Goal: Navigation & Orientation: Find specific page/section

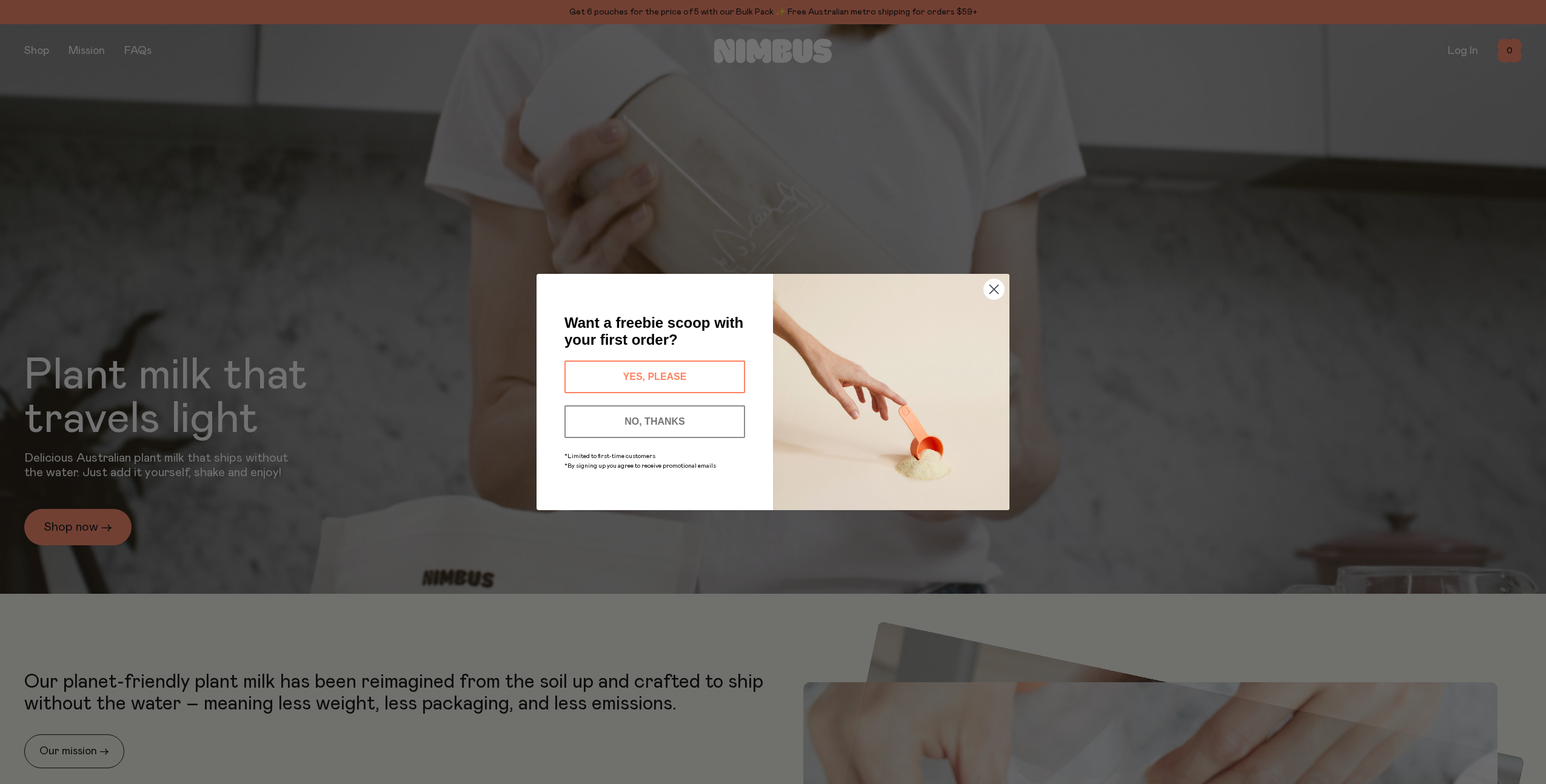
click at [994, 294] on circle "Close dialog" at bounding box center [993, 289] width 20 height 20
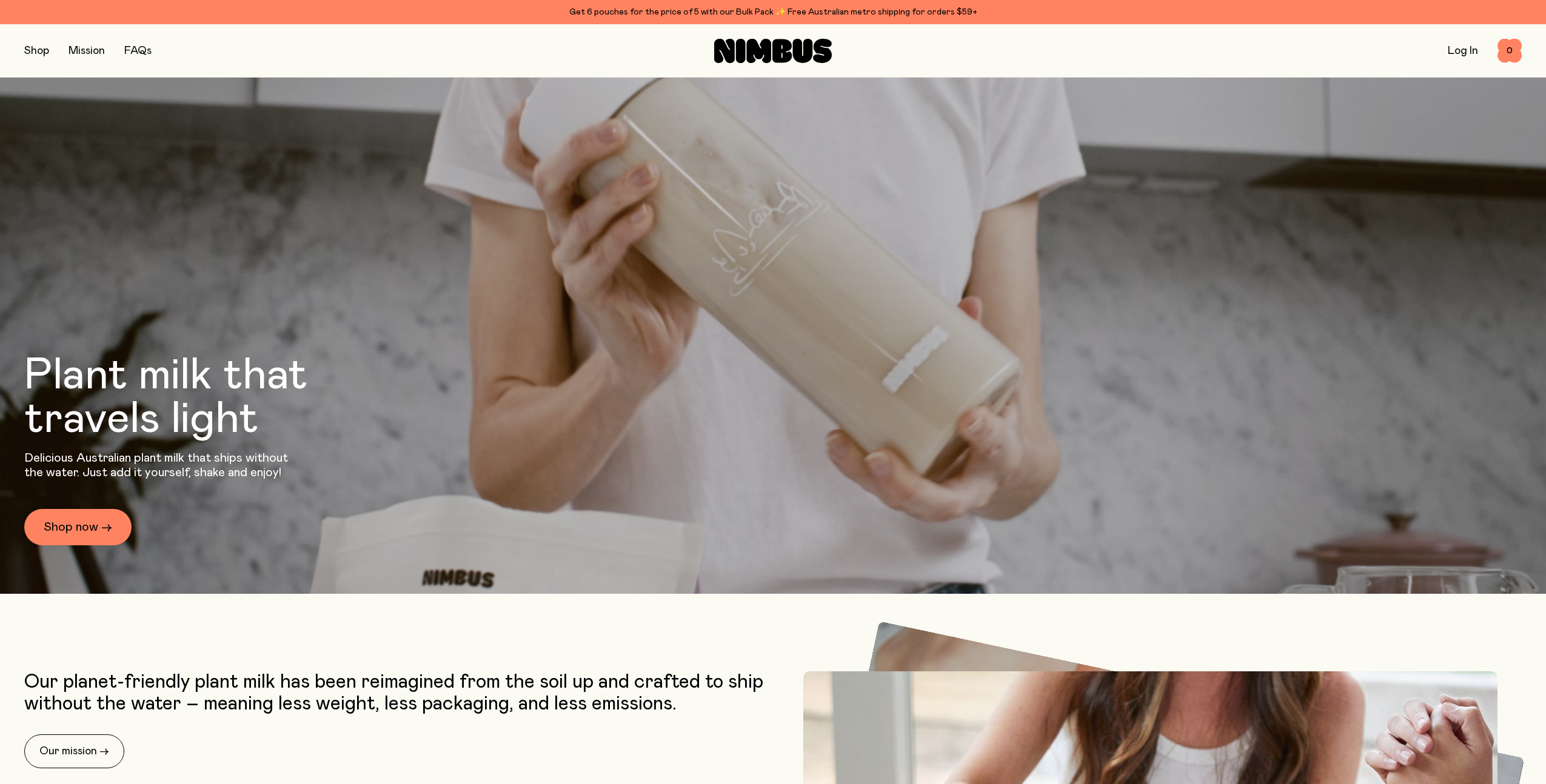
click at [33, 49] on button "button" at bounding box center [36, 50] width 25 height 17
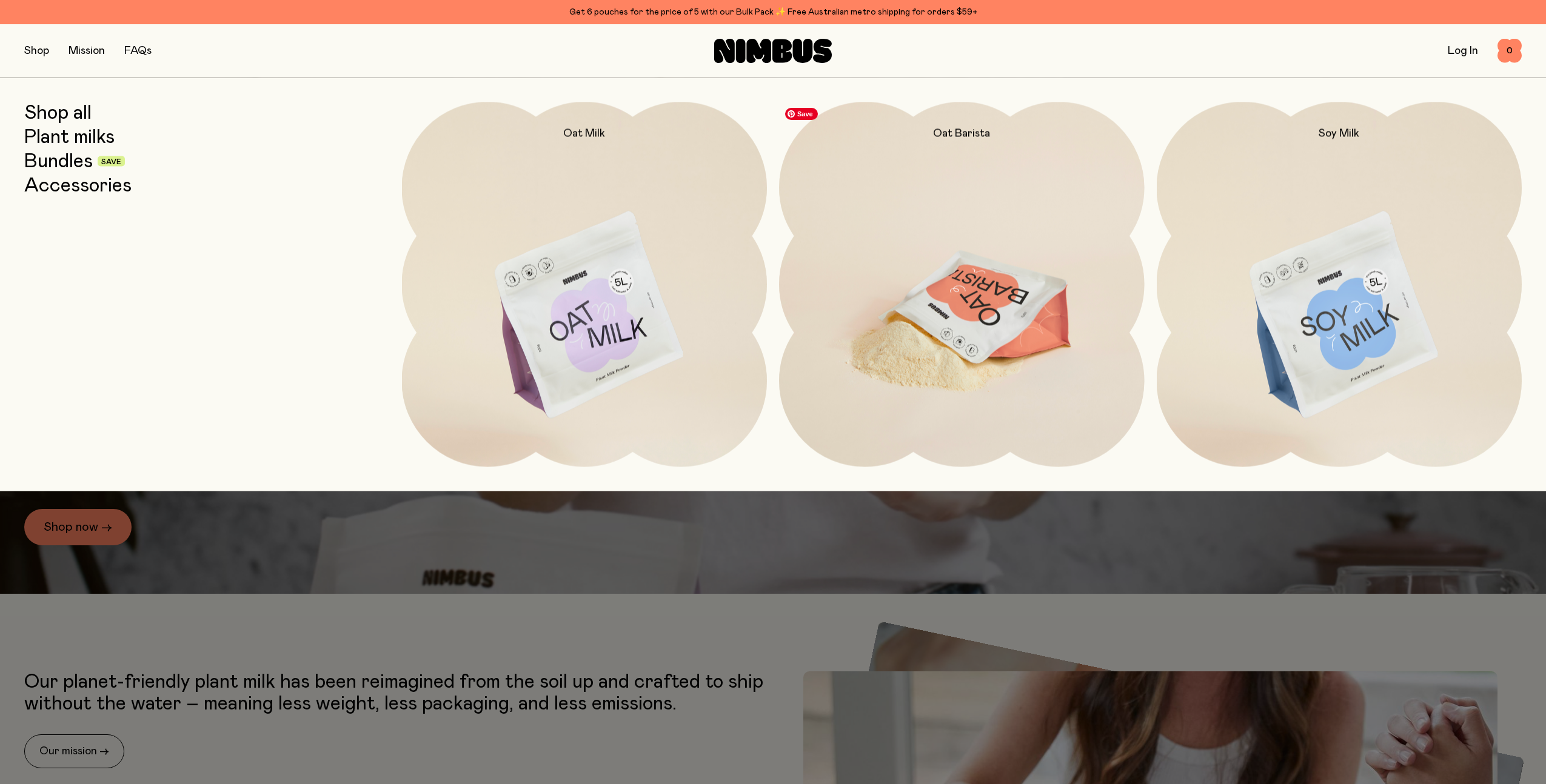
click at [934, 327] on img at bounding box center [961, 316] width 366 height 429
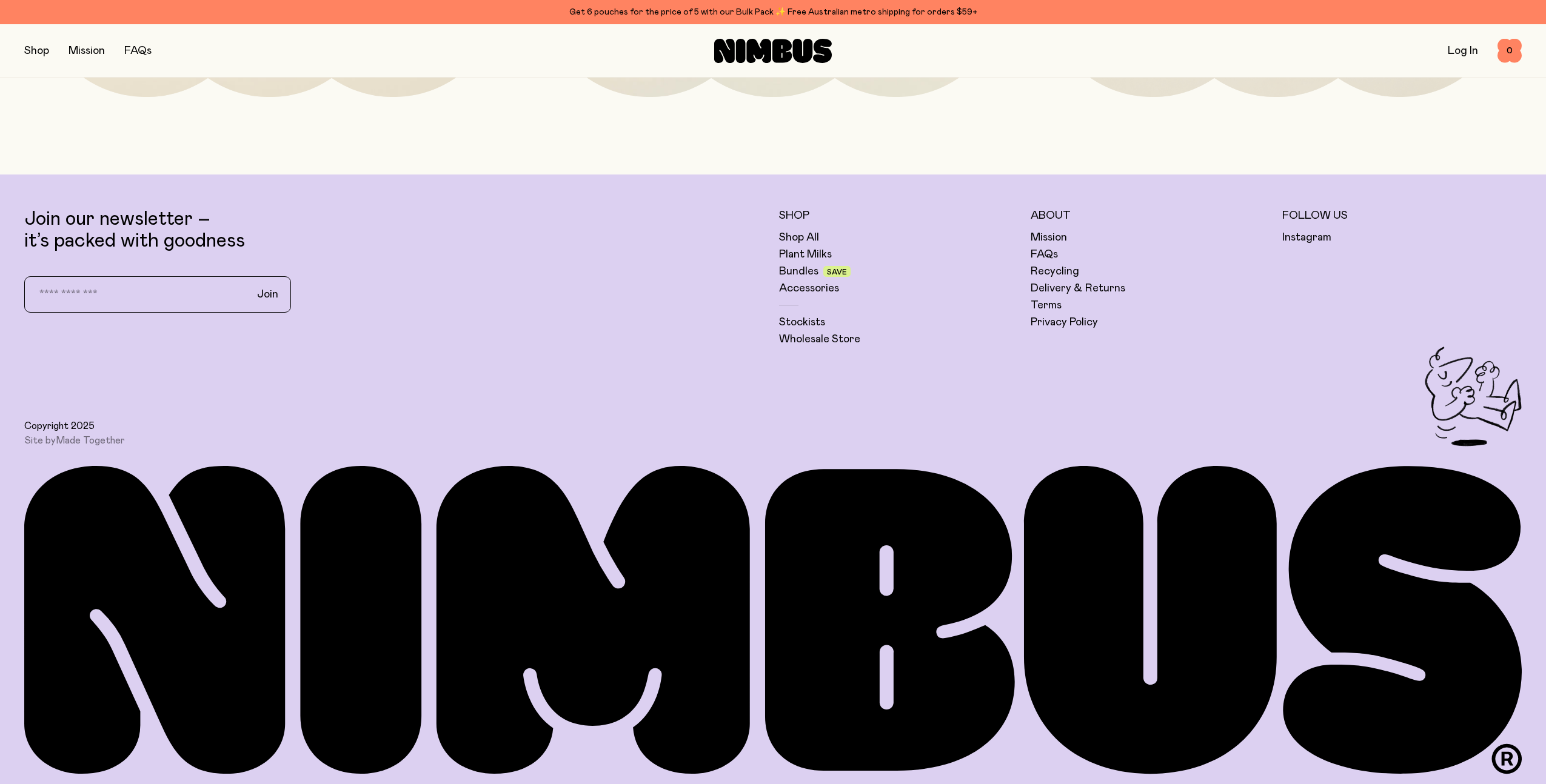
scroll to position [4230, 0]
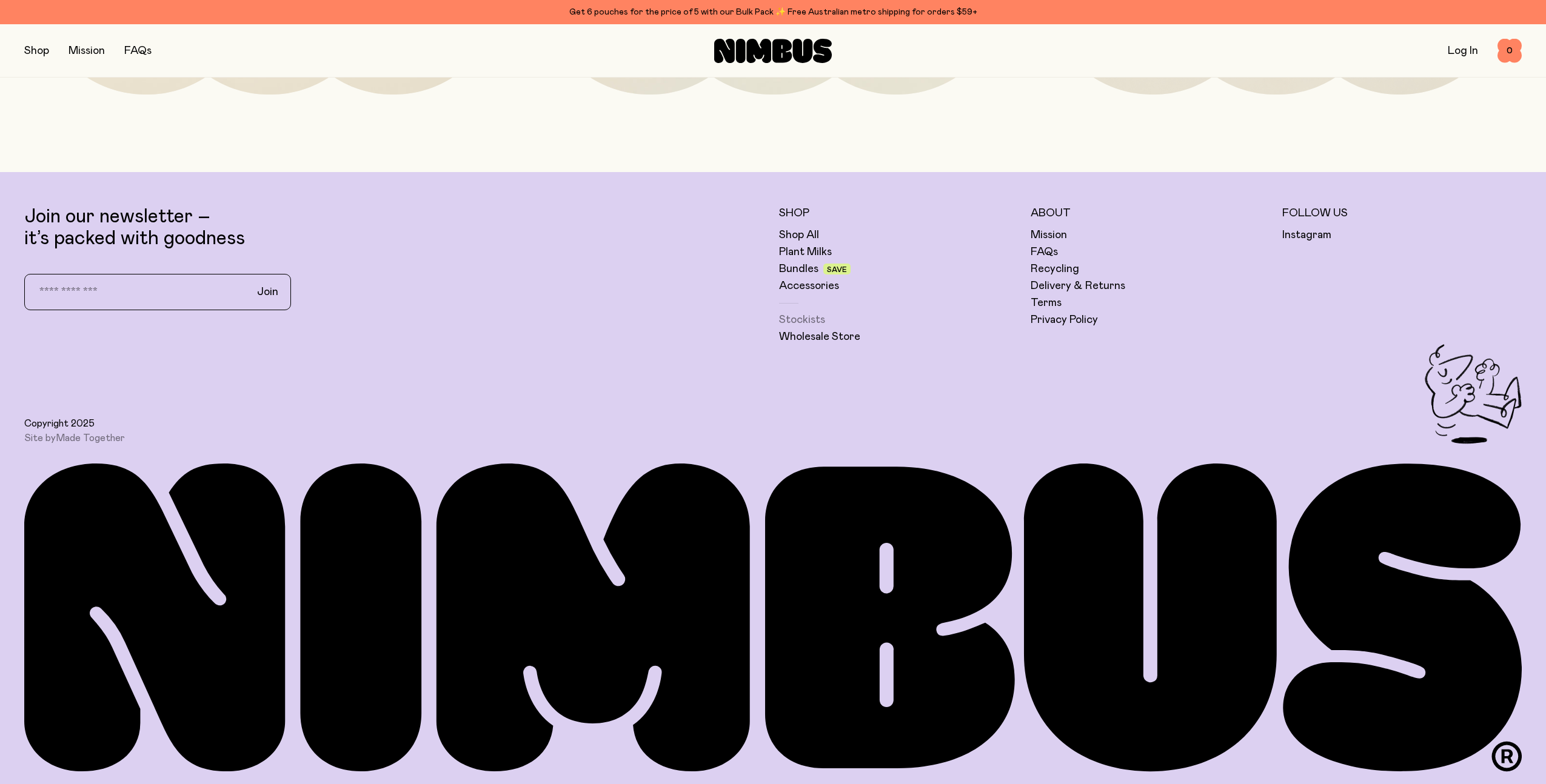
click at [802, 319] on link "Stockists" at bounding box center [802, 320] width 46 height 14
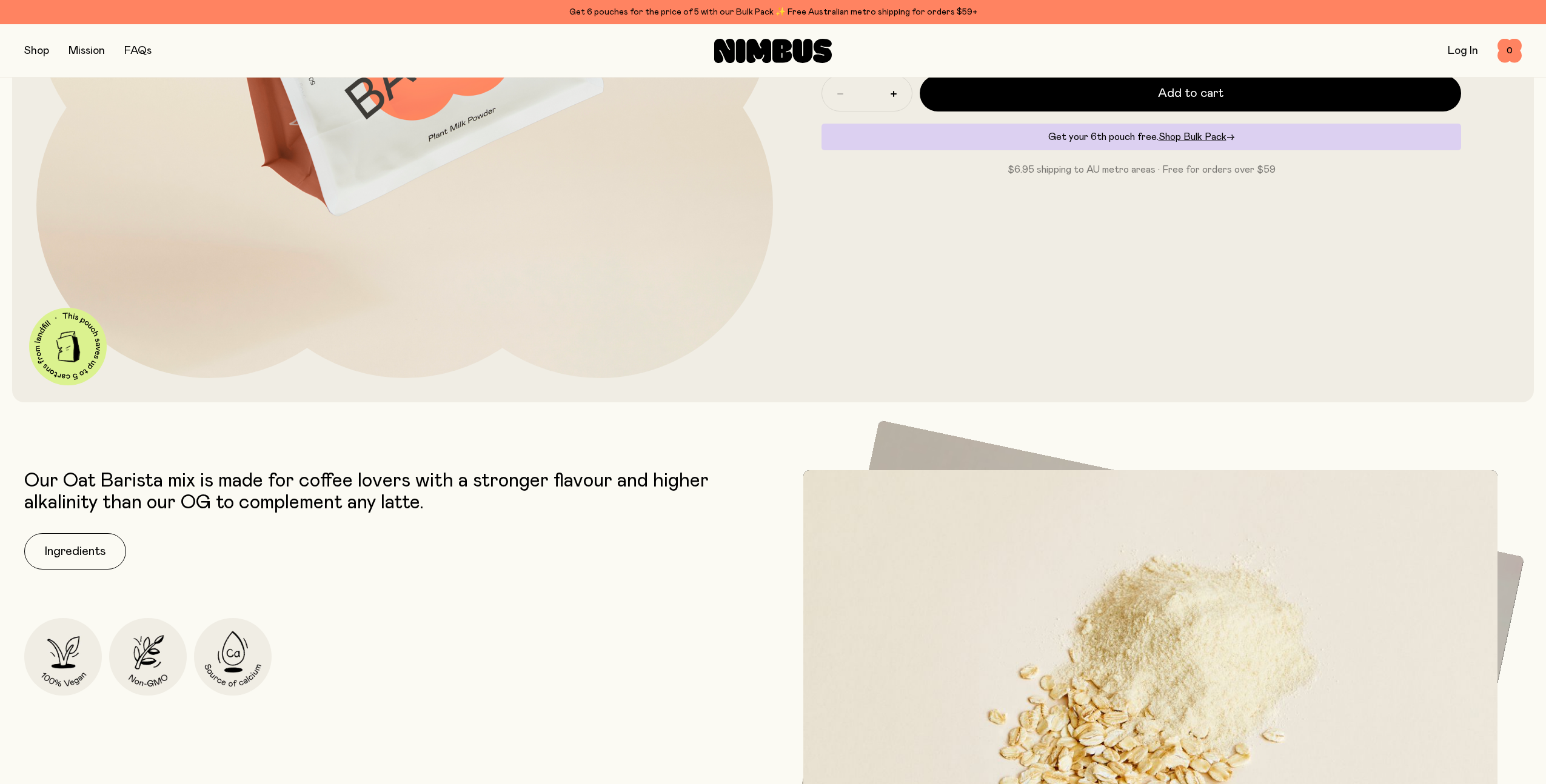
scroll to position [0, 0]
